Goal: Navigation & Orientation: Find specific page/section

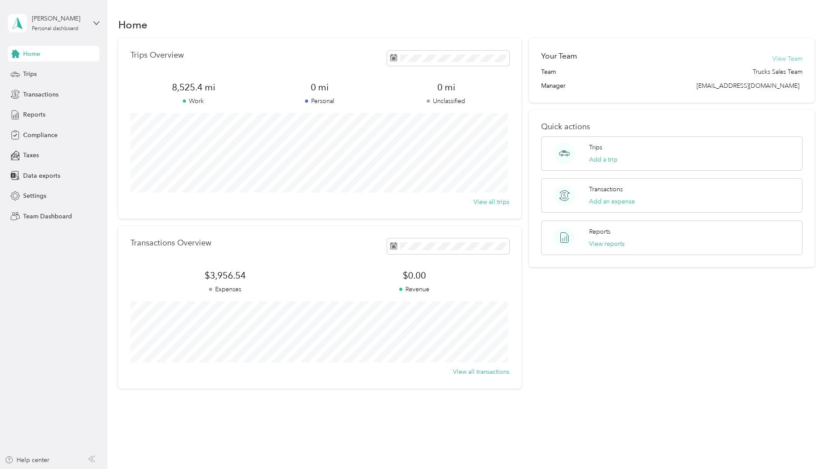
click at [788, 58] on button "View Team" at bounding box center [787, 58] width 30 height 9
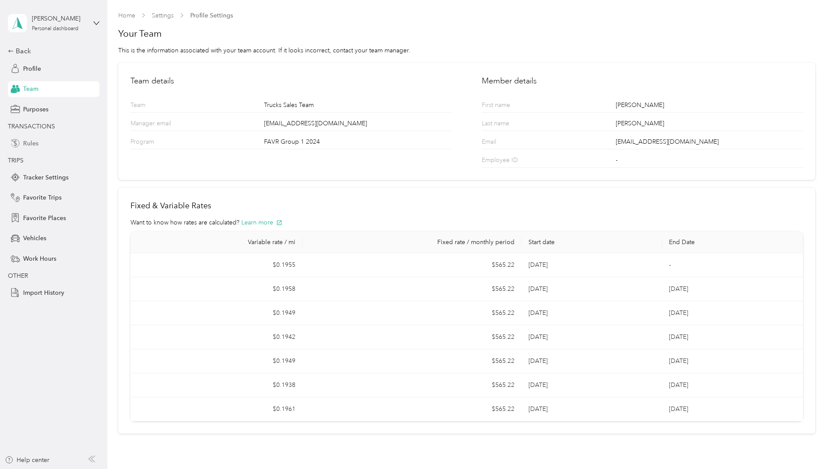
click at [30, 141] on span "Rules" at bounding box center [30, 143] width 15 height 9
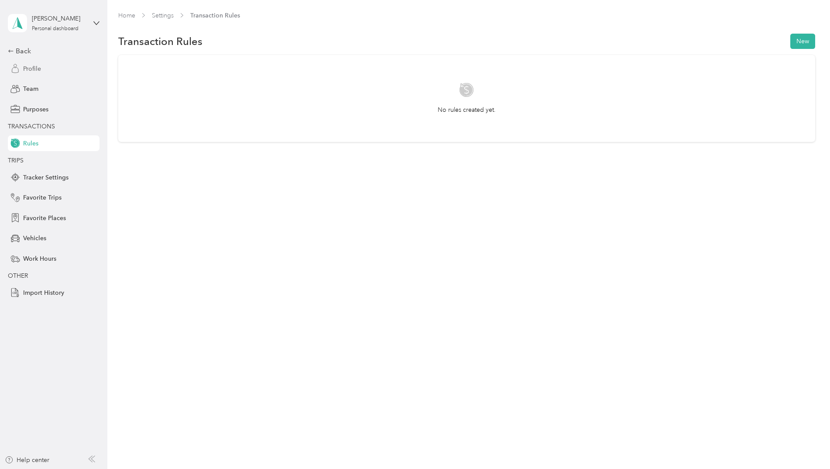
click at [32, 67] on span "Profile" at bounding box center [32, 68] width 18 height 9
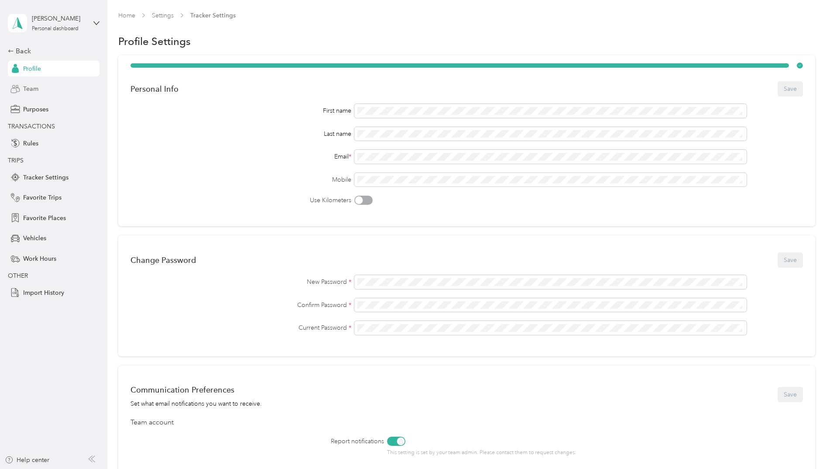
click at [30, 91] on span "Team" at bounding box center [30, 88] width 15 height 9
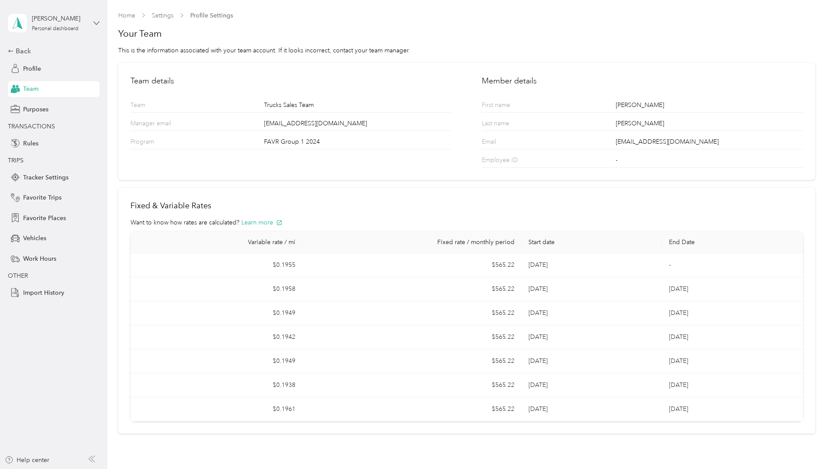
click at [97, 22] on icon at bounding box center [96, 23] width 6 height 6
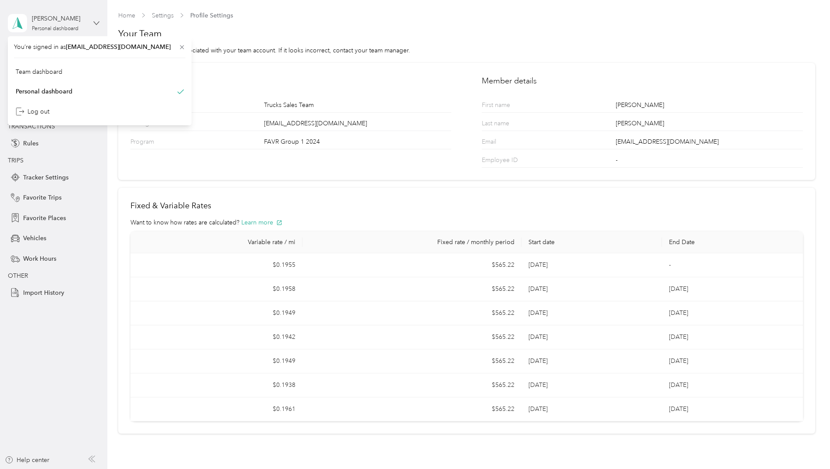
click at [97, 22] on icon at bounding box center [96, 23] width 6 height 6
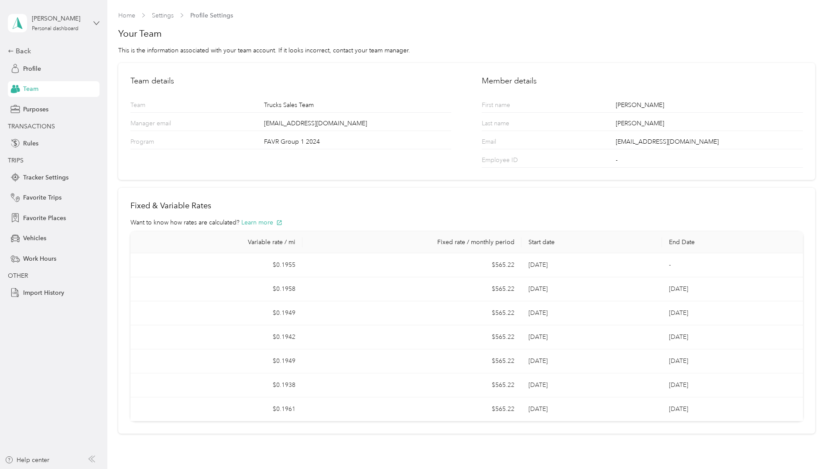
click at [97, 22] on icon at bounding box center [96, 23] width 6 height 6
click at [50, 69] on div "Team dashboard" at bounding box center [39, 70] width 47 height 9
